Goal: Information Seeking & Learning: Learn about a topic

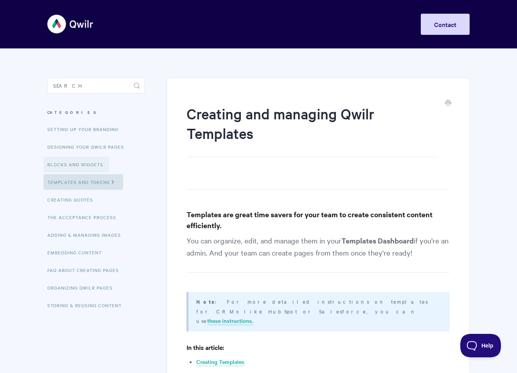
click at [85, 159] on link "Blocks and Widgets" at bounding box center [76, 164] width 66 height 16
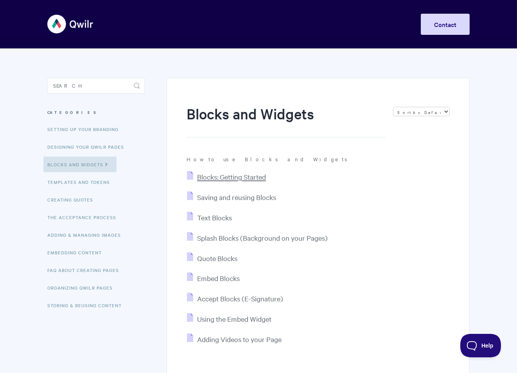
click at [238, 176] on span "Blocks: Getting Started" at bounding box center [231, 176] width 69 height 9
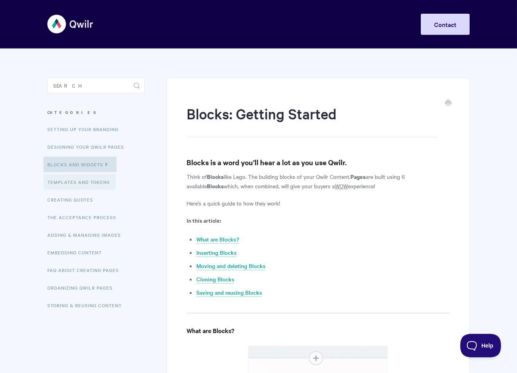
click at [101, 183] on link "Templates and Tokens" at bounding box center [79, 182] width 72 height 16
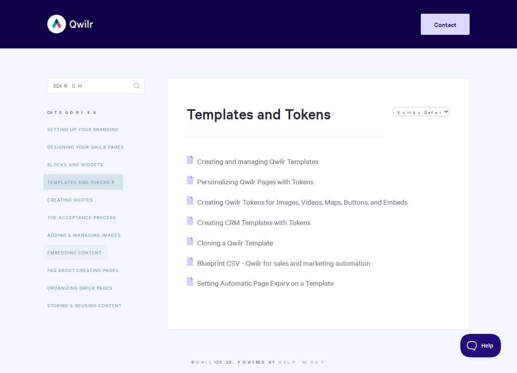
click at [98, 253] on link "Embedding Content" at bounding box center [75, 252] width 64 height 16
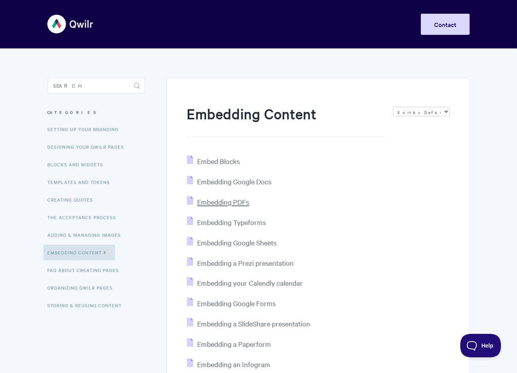
click at [235, 201] on span "Embedding PDFs" at bounding box center [223, 201] width 52 height 9
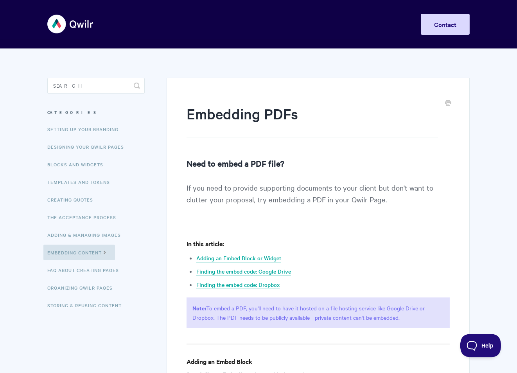
drag, startPoint x: 113, startPoint y: 27, endPoint x: 89, endPoint y: 27, distance: 23.9
click at [111, 27] on div "Toggle Navigation Home Getting Started Creating & Editing Pages Sharing & Analy…" at bounding box center [258, 23] width 422 height 29
click at [75, 27] on img at bounding box center [70, 23] width 47 height 29
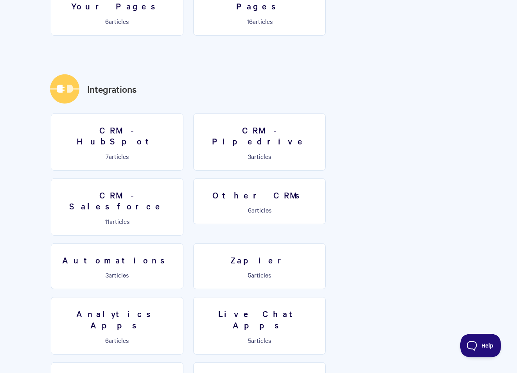
scroll to position [1134, 0]
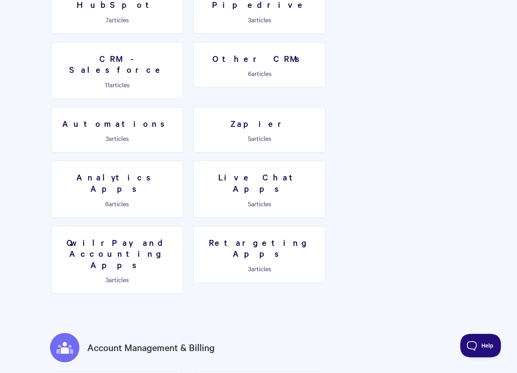
scroll to position [1062, 0]
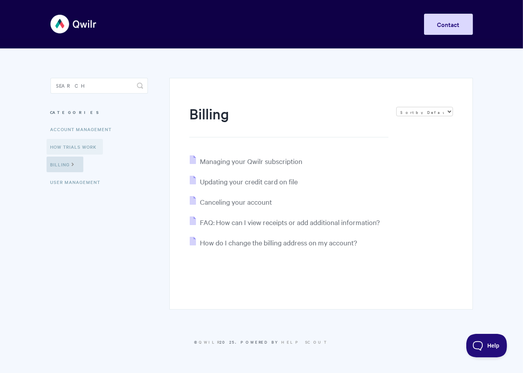
drag, startPoint x: 82, startPoint y: 154, endPoint x: 82, endPoint y: 147, distance: 7.0
click at [82, 154] on ul "Account Management How Trials Work Billing User Management" at bounding box center [98, 155] width 97 height 68
click at [82, 147] on link "How Trials Work" at bounding box center [75, 147] width 56 height 16
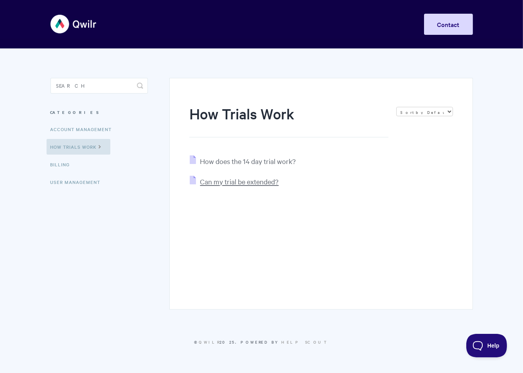
click at [268, 185] on span "Can my trial be extended?" at bounding box center [239, 181] width 79 height 9
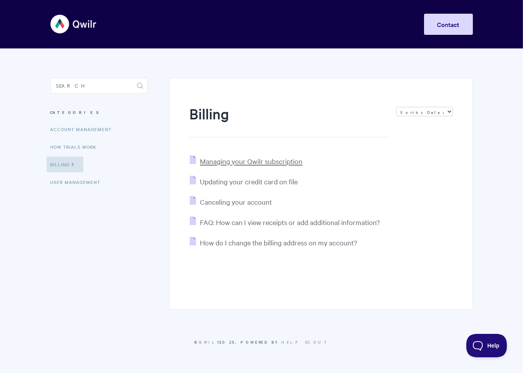
click at [260, 162] on span "Managing your Qwilr subscription" at bounding box center [251, 160] width 102 height 9
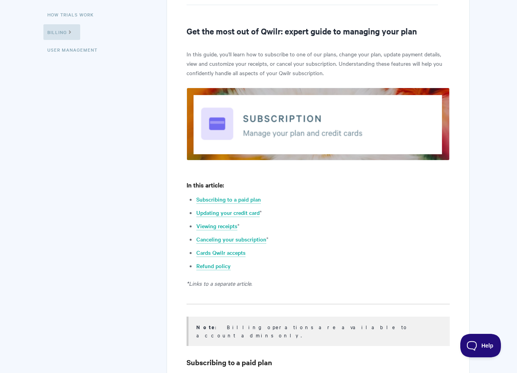
scroll to position [156, 0]
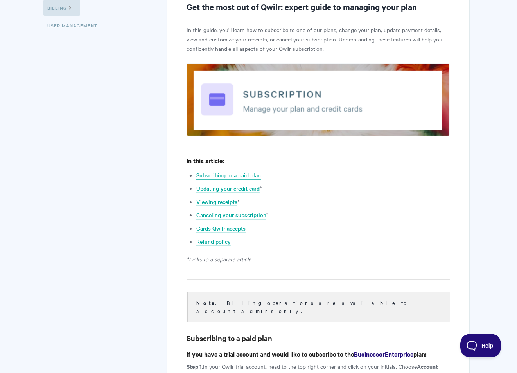
click at [250, 174] on link "Subscribing to a paid plan" at bounding box center [228, 175] width 65 height 9
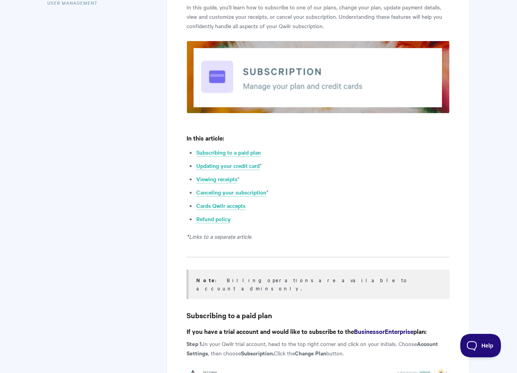
scroll to position [40, 0]
